Goal: Navigation & Orientation: Find specific page/section

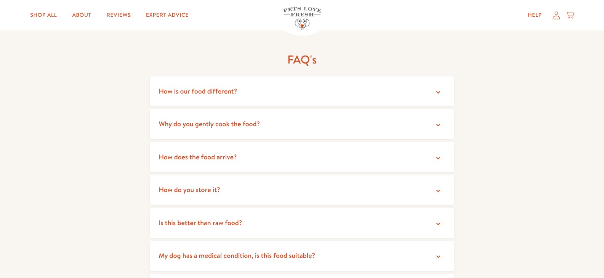
scroll to position [1478, 0]
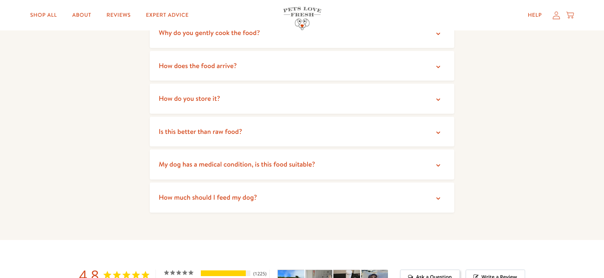
click at [435, 63] on icon at bounding box center [438, 67] width 8 height 8
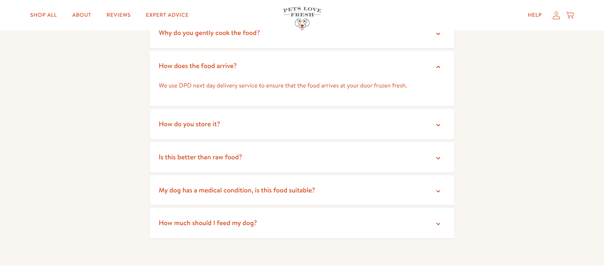
scroll to position [1493, 0]
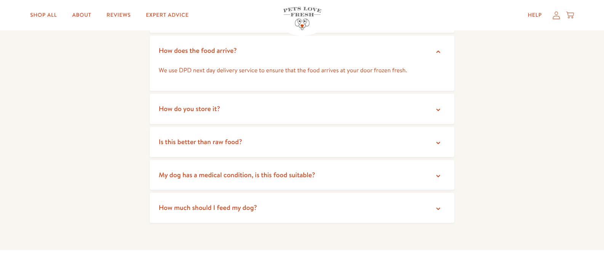
click at [436, 106] on icon at bounding box center [438, 110] width 8 height 8
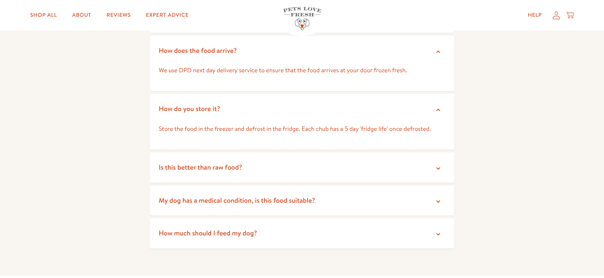
click at [438, 165] on icon at bounding box center [438, 169] width 8 height 8
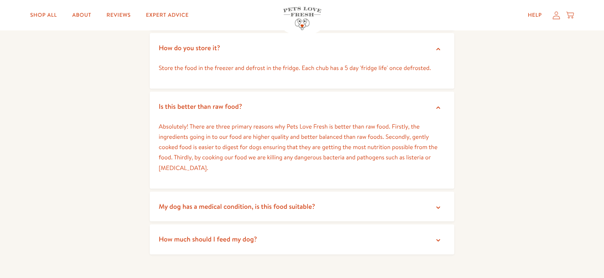
scroll to position [1569, 0]
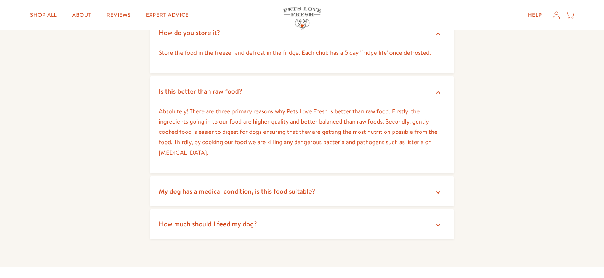
click at [437, 189] on icon at bounding box center [438, 193] width 8 height 8
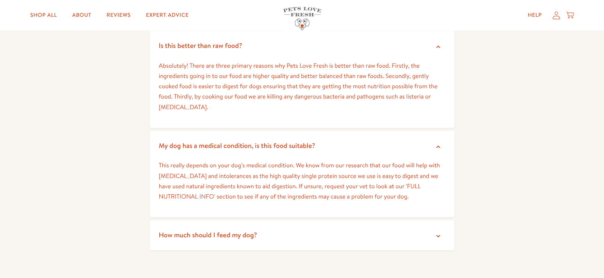
scroll to position [1707, 0]
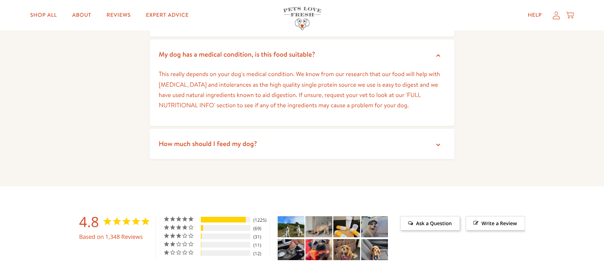
click at [435, 141] on icon at bounding box center [438, 145] width 8 height 8
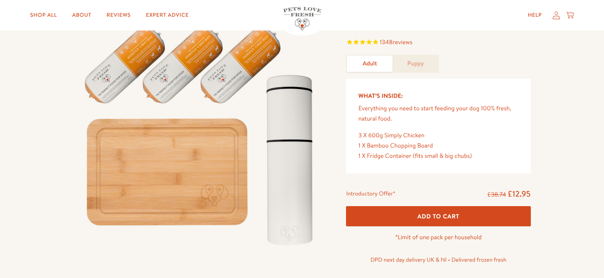
scroll to position [0, 0]
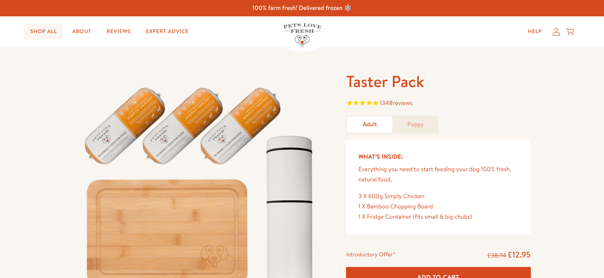
click at [44, 31] on link "Shop All" at bounding box center [43, 31] width 39 height 15
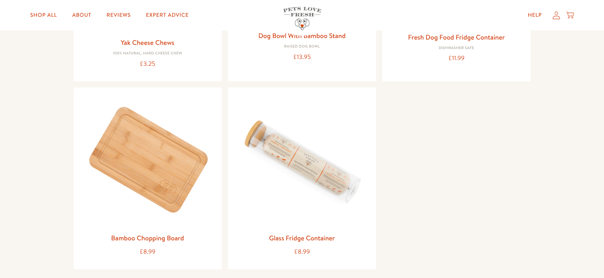
scroll to position [960, 0]
